Goal: Book appointment/travel/reservation

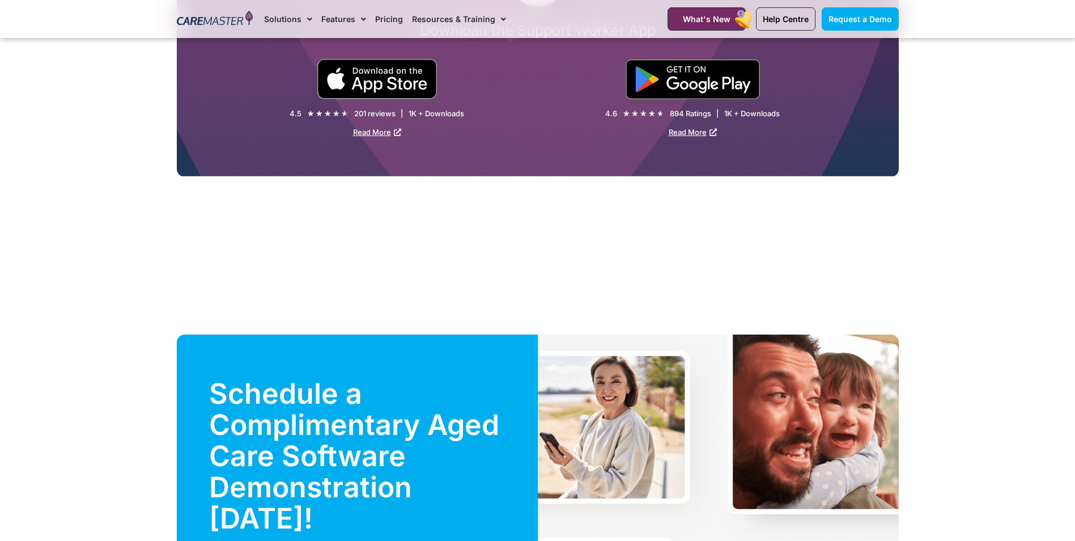
scroll to position [3356, 0]
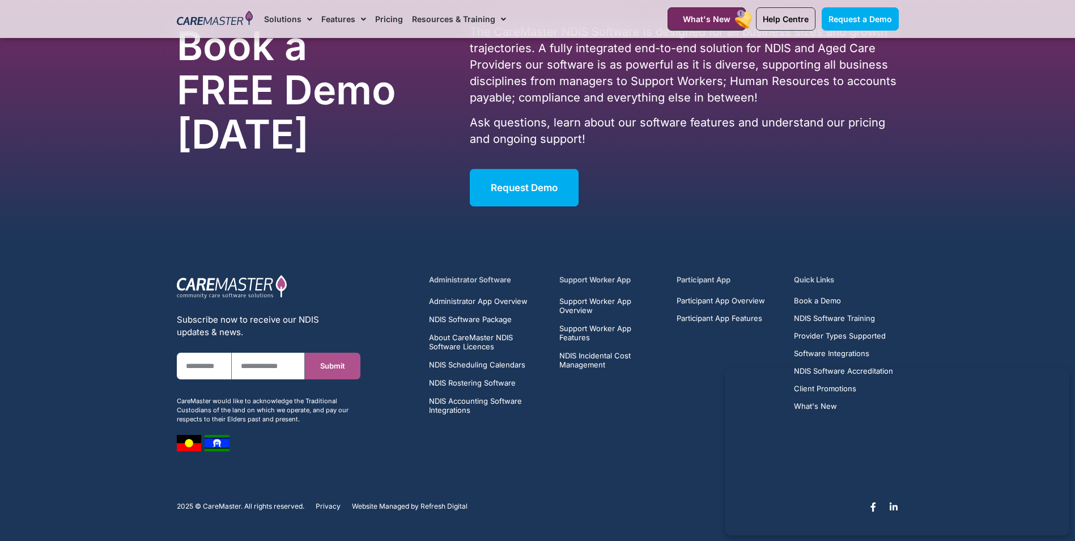
drag, startPoint x: 0, startPoint y: 0, endPoint x: 524, endPoint y: 478, distance: 709.3
drag, startPoint x: 524, startPoint y: 478, endPoint x: 514, endPoint y: 184, distance: 294.3
click at [514, 184] on span "Request Demo" at bounding box center [524, 187] width 67 height 11
click at [485, 180] on link "Request Demo" at bounding box center [524, 187] width 109 height 37
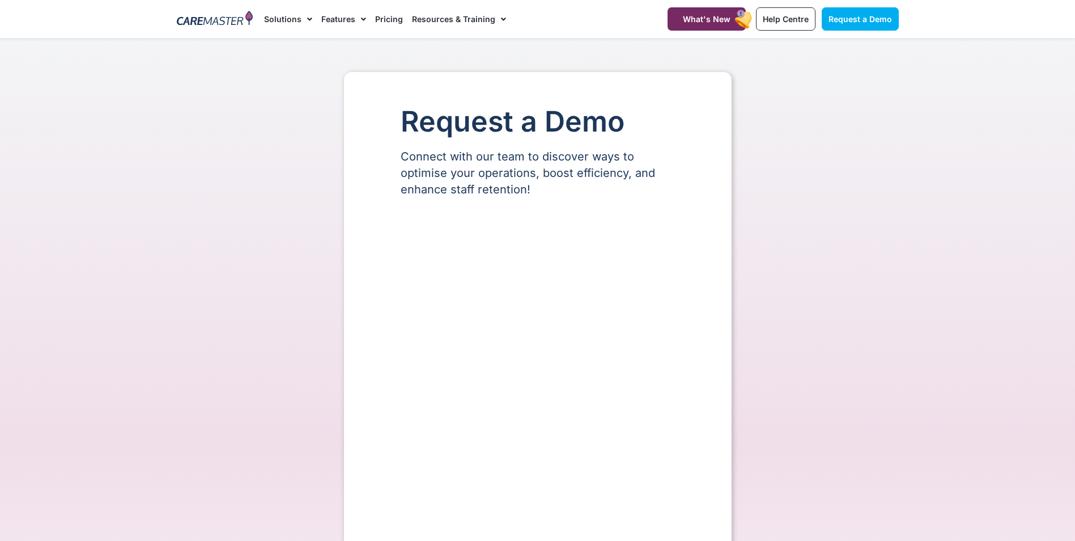
select select "**"
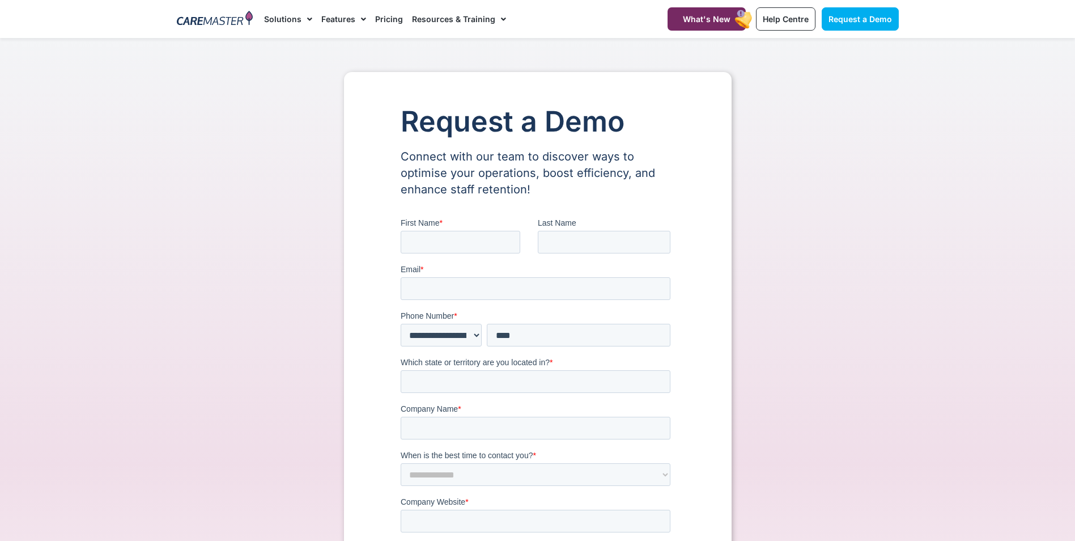
drag, startPoint x: 464, startPoint y: 450, endPoint x: 213, endPoint y: -4, distance: 518.8
